Goal: Browse casually: Explore the website without a specific task or goal

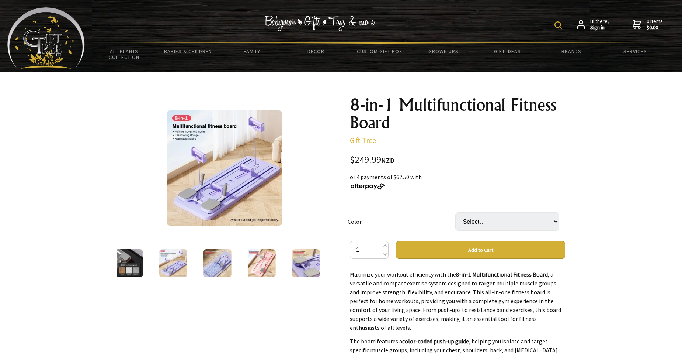
click at [216, 262] on img at bounding box center [218, 263] width 28 height 28
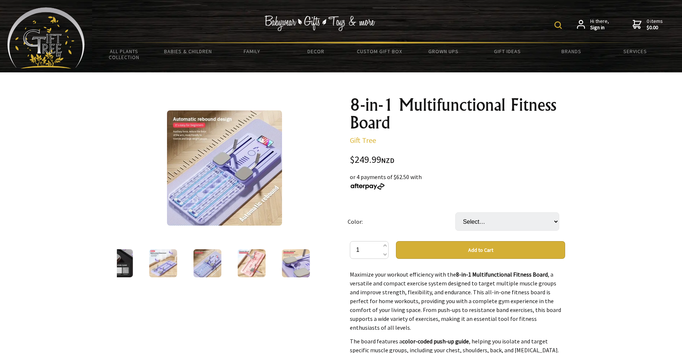
click at [231, 259] on div at bounding box center [252, 262] width 44 height 31
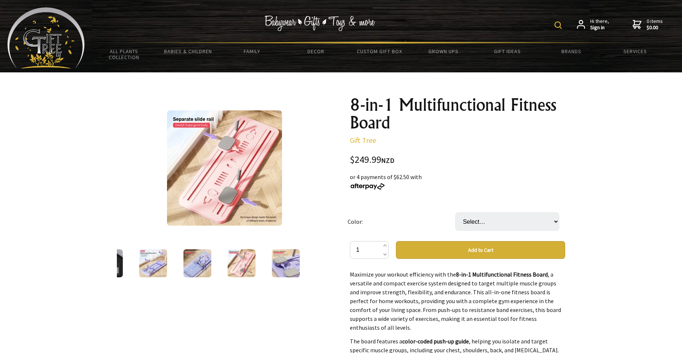
click at [262, 257] on div at bounding box center [241, 262] width 44 height 31
click at [273, 257] on img at bounding box center [286, 263] width 28 height 28
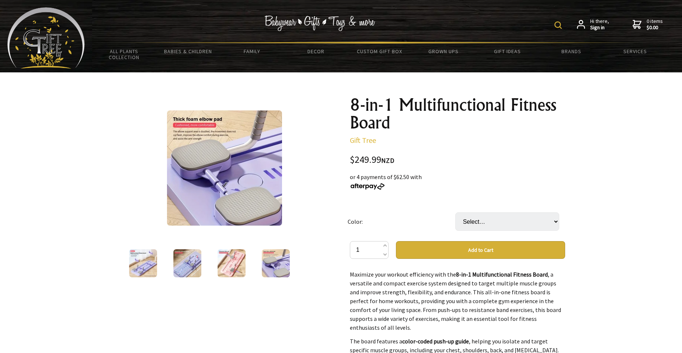
click at [234, 260] on img at bounding box center [232, 263] width 28 height 28
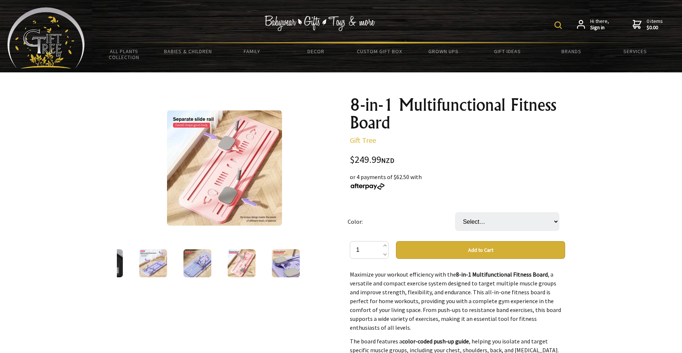
click at [202, 260] on img at bounding box center [197, 263] width 28 height 28
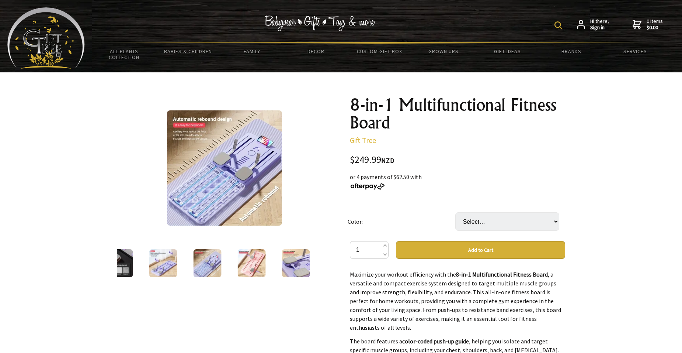
click at [324, 22] on img at bounding box center [319, 22] width 111 height 15
click at [51, 47] on img at bounding box center [45, 37] width 77 height 61
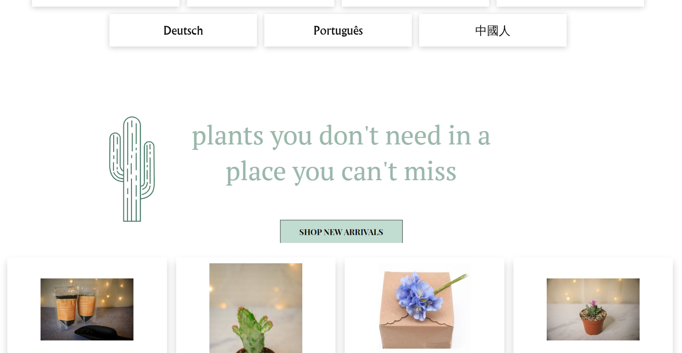
scroll to position [811, 0]
